Goal: Communication & Community: Answer question/provide support

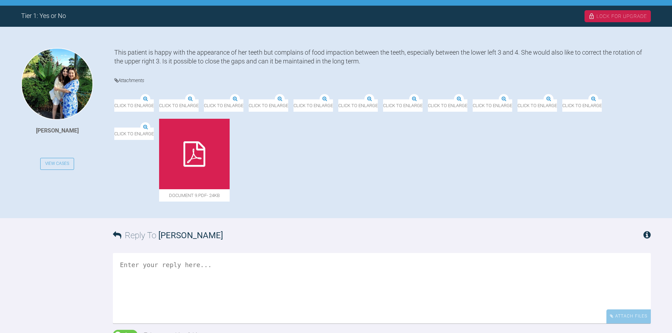
scroll to position [212, 0]
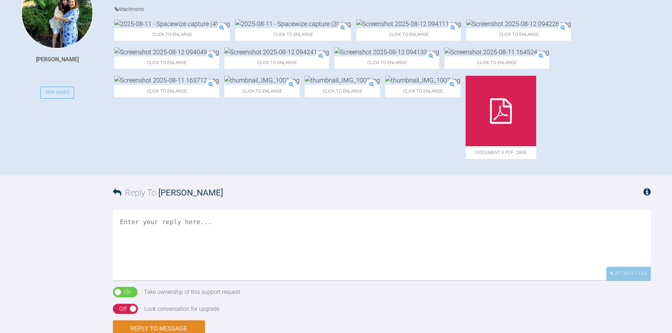
click at [152, 28] on img at bounding box center [172, 23] width 116 height 9
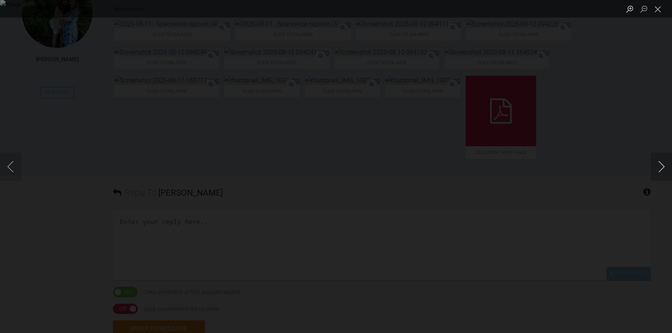
click at [658, 163] on button "Next image" at bounding box center [661, 167] width 21 height 28
click at [653, 7] on button "Close lightbox" at bounding box center [658, 9] width 14 height 12
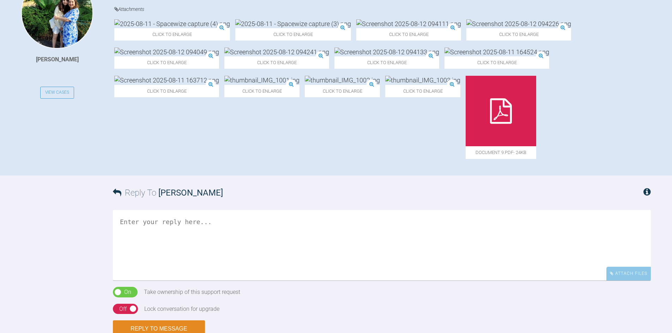
click at [527, 143] on div at bounding box center [501, 111] width 71 height 71
click at [219, 85] on img at bounding box center [166, 80] width 105 height 9
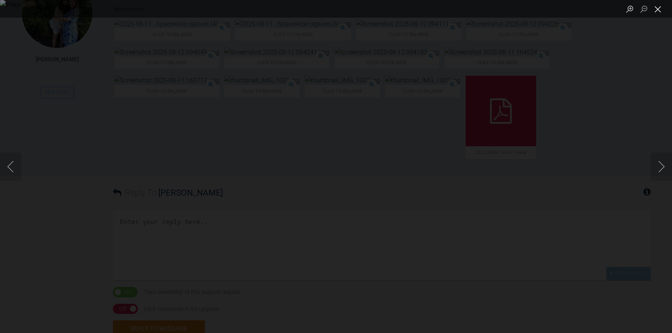
click at [659, 12] on button "Close lightbox" at bounding box center [658, 9] width 14 height 12
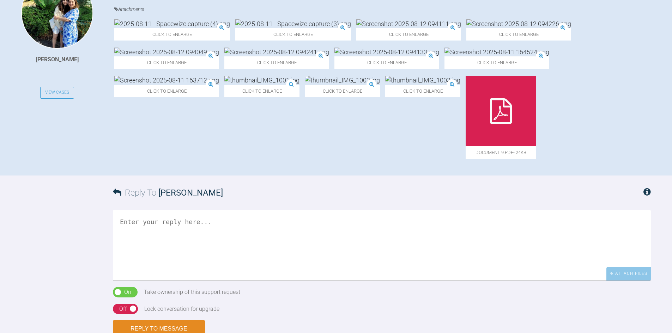
click at [203, 255] on textarea at bounding box center [382, 245] width 538 height 71
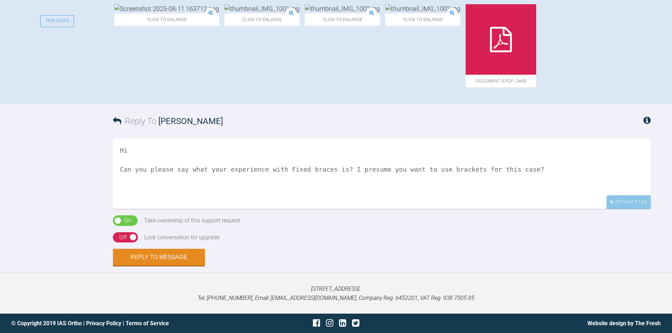
scroll to position [319, 0]
type textarea "Hi Can you please say what your experience with Fixed braces is? I presume you …"
click at [138, 261] on button "Reply to Message" at bounding box center [159, 258] width 92 height 17
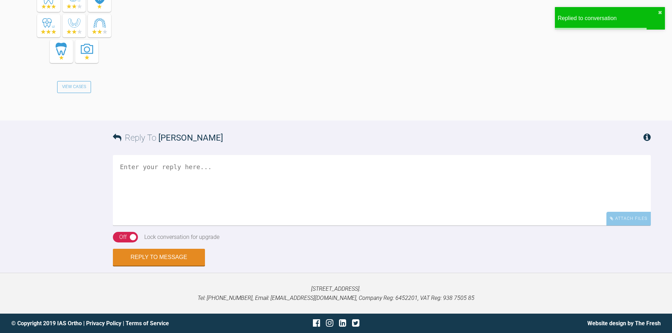
scroll to position [554, 0]
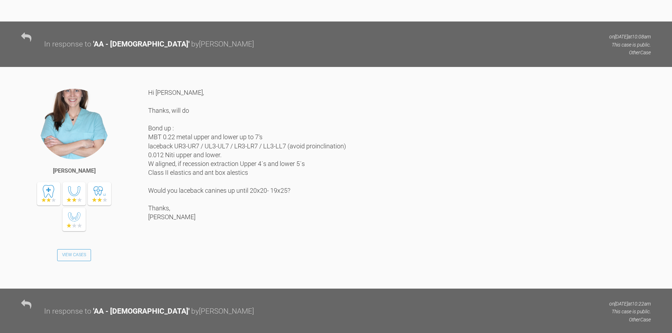
scroll to position [1951, 0]
